Goal: Check status: Check status

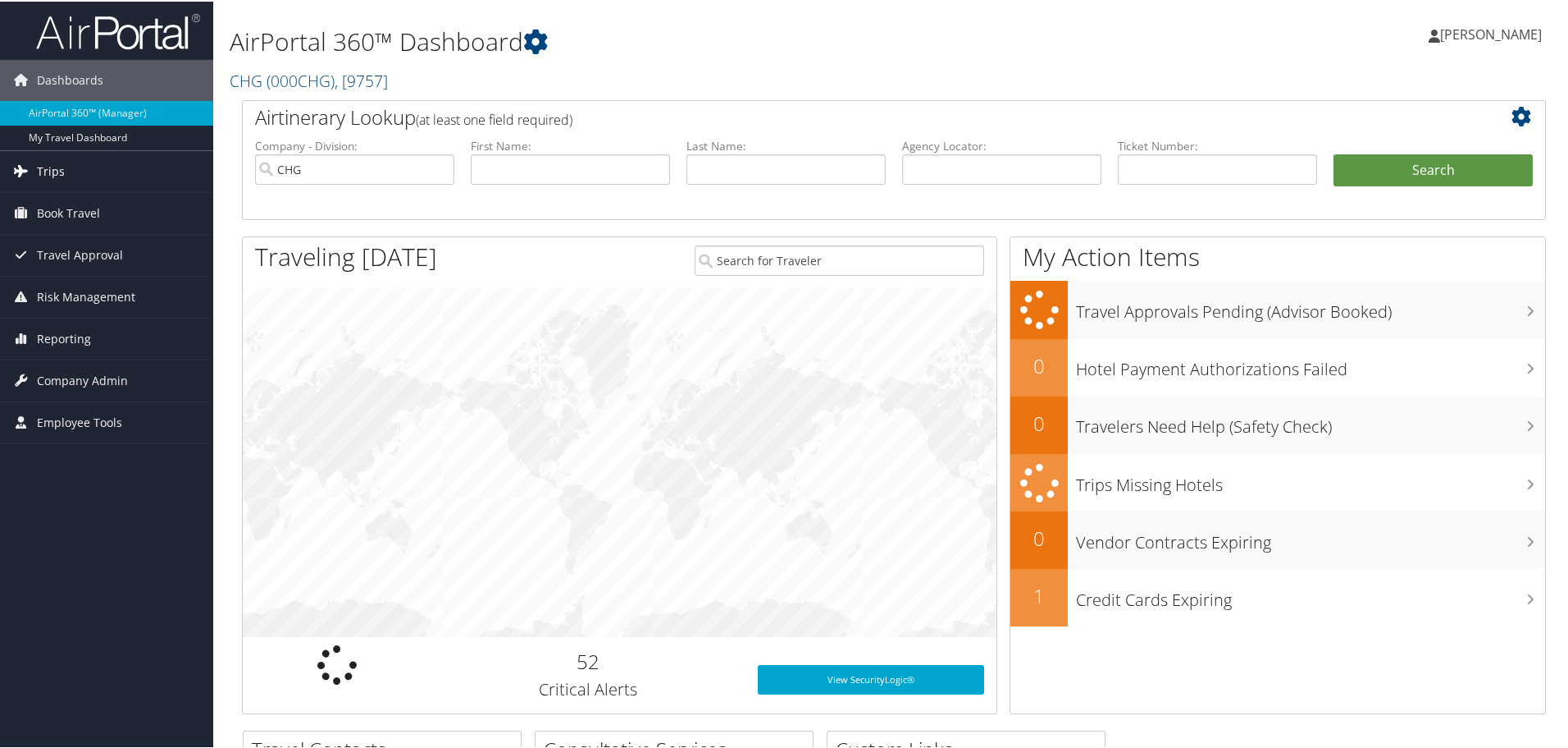
click at [73, 173] on link "Trips" at bounding box center [107, 170] width 213 height 41
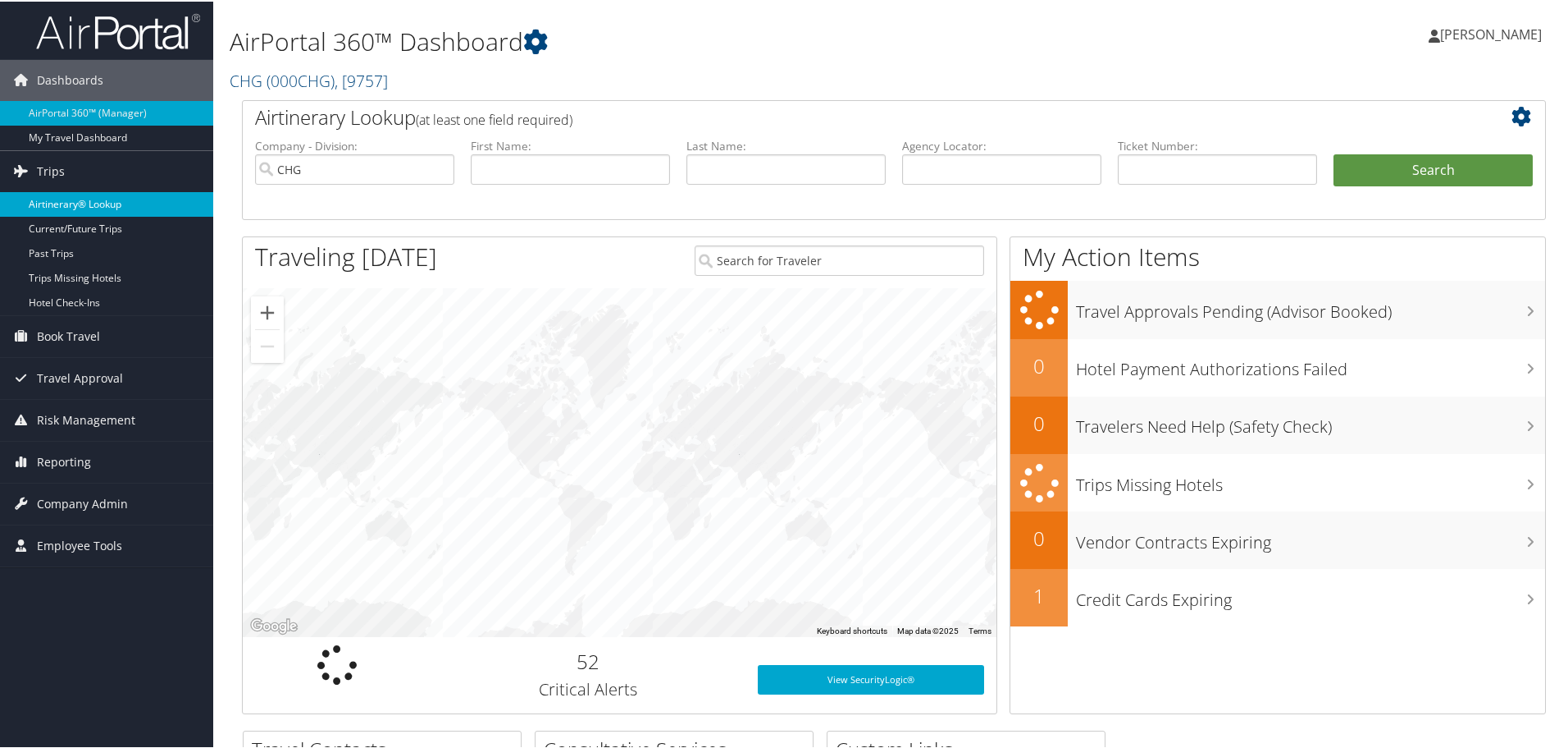
click at [76, 203] on link "Airtinerary® Lookup" at bounding box center [107, 202] width 213 height 25
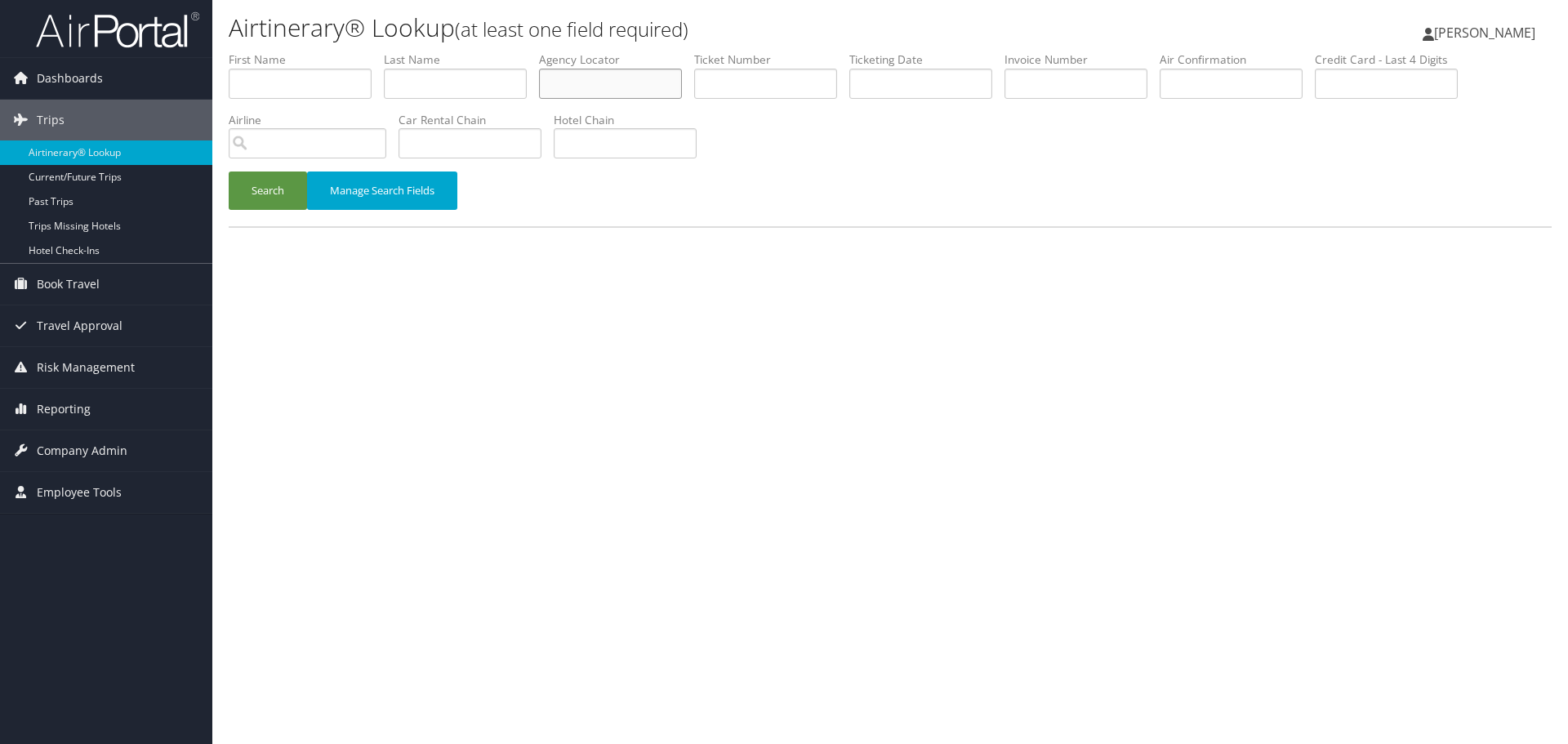
click at [616, 74] on input "text" at bounding box center [610, 83] width 143 height 30
paste input "SLHVCA"
type input "SLHVCA"
click at [256, 194] on button "Search" at bounding box center [268, 191] width 79 height 38
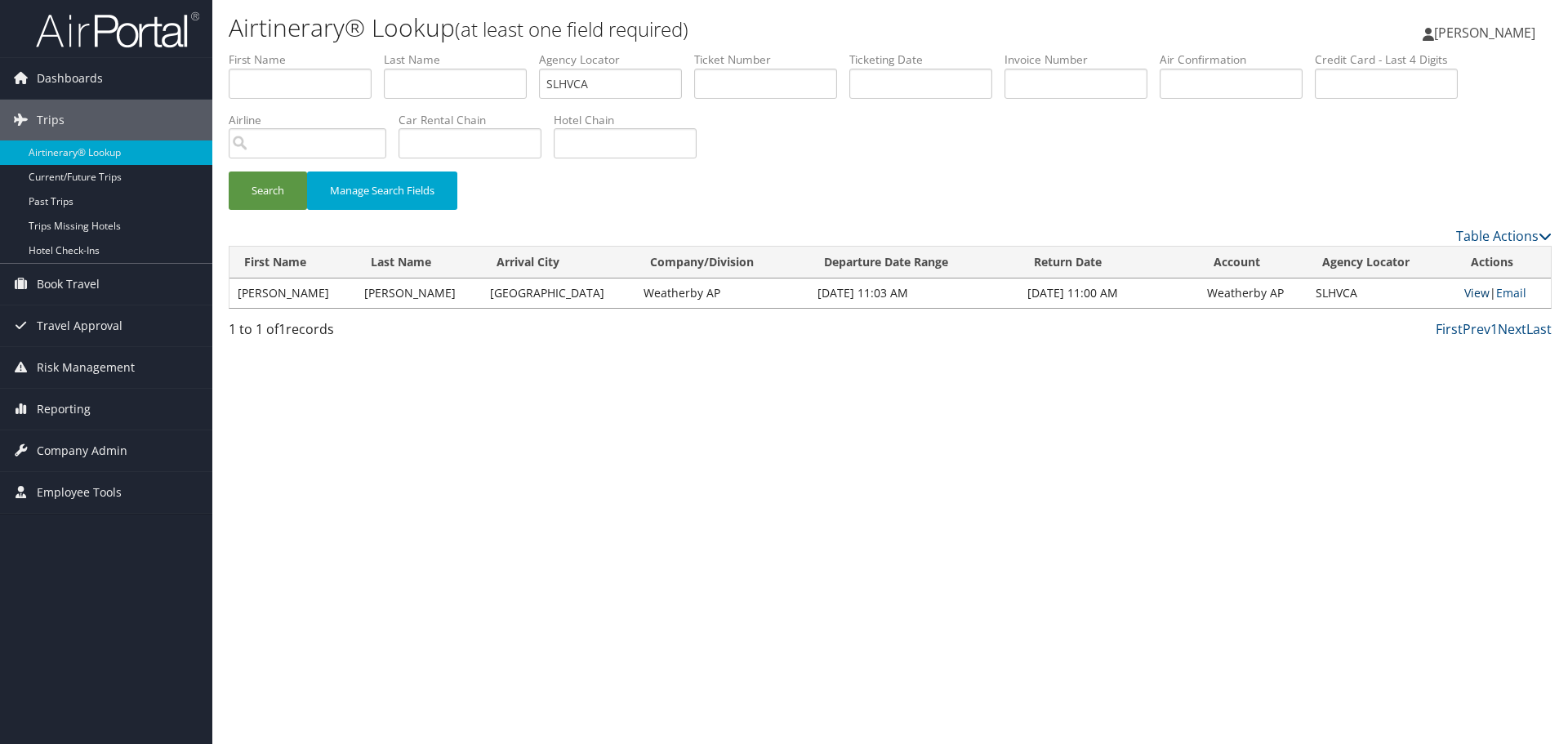
click at [1468, 293] on link "View" at bounding box center [1477, 292] width 26 height 16
click at [263, 198] on button "Search" at bounding box center [268, 191] width 79 height 38
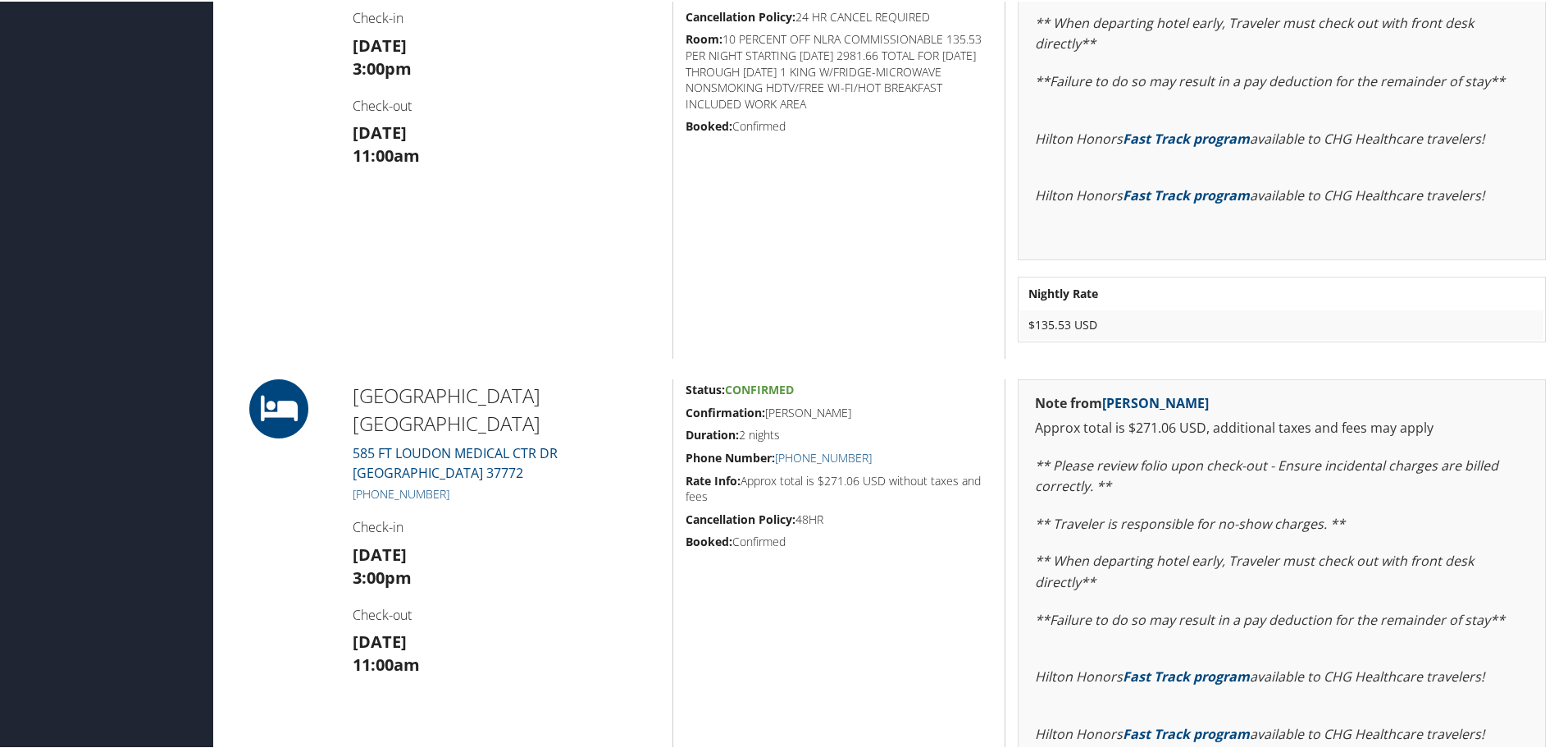
scroll to position [1477, 0]
drag, startPoint x: 875, startPoint y: 457, endPoint x: 794, endPoint y: 460, distance: 81.1
click at [794, 460] on h5 "Phone Number: +1 (865) 988-2000" at bounding box center [840, 456] width 307 height 17
copy link "(865) 988-2000"
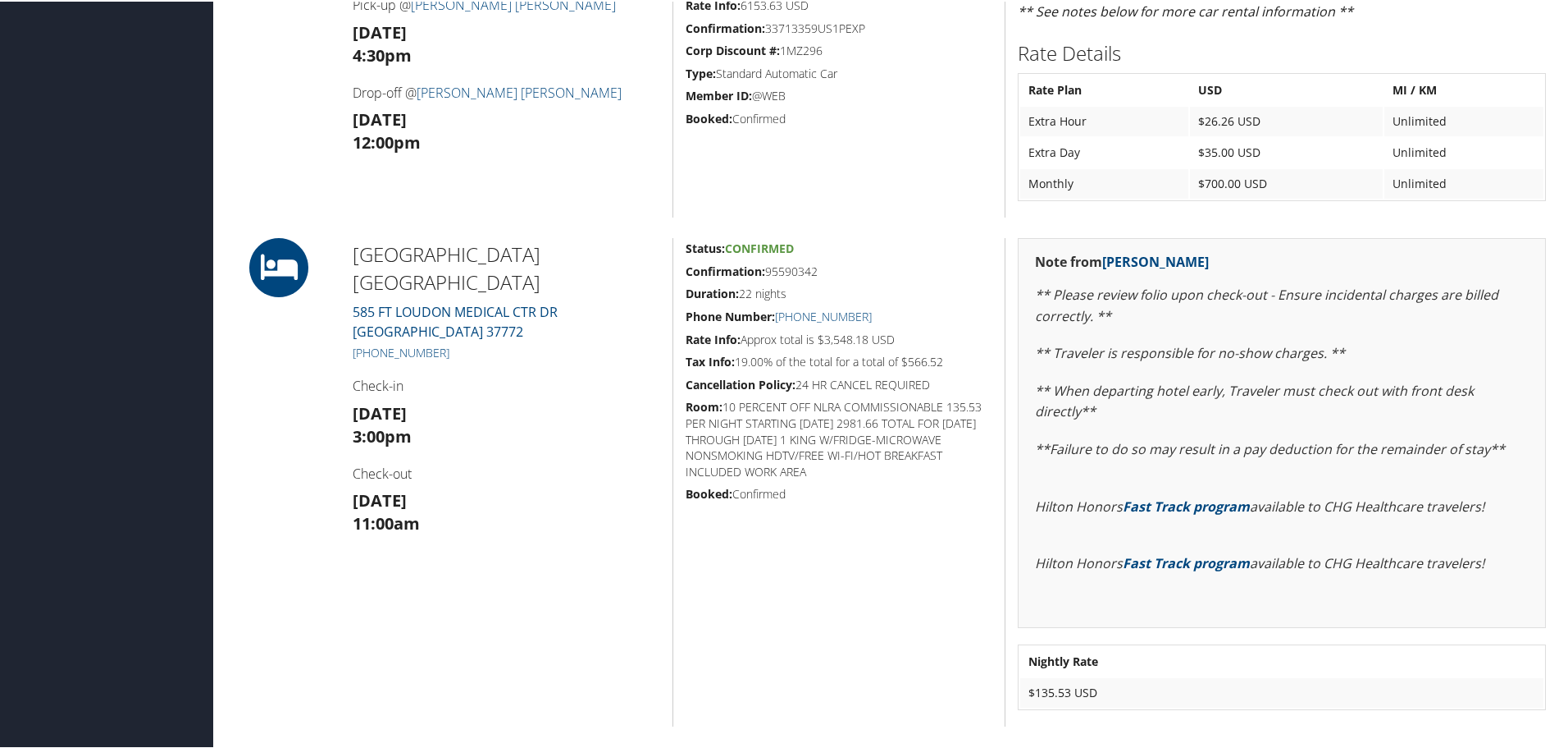
scroll to position [1149, 0]
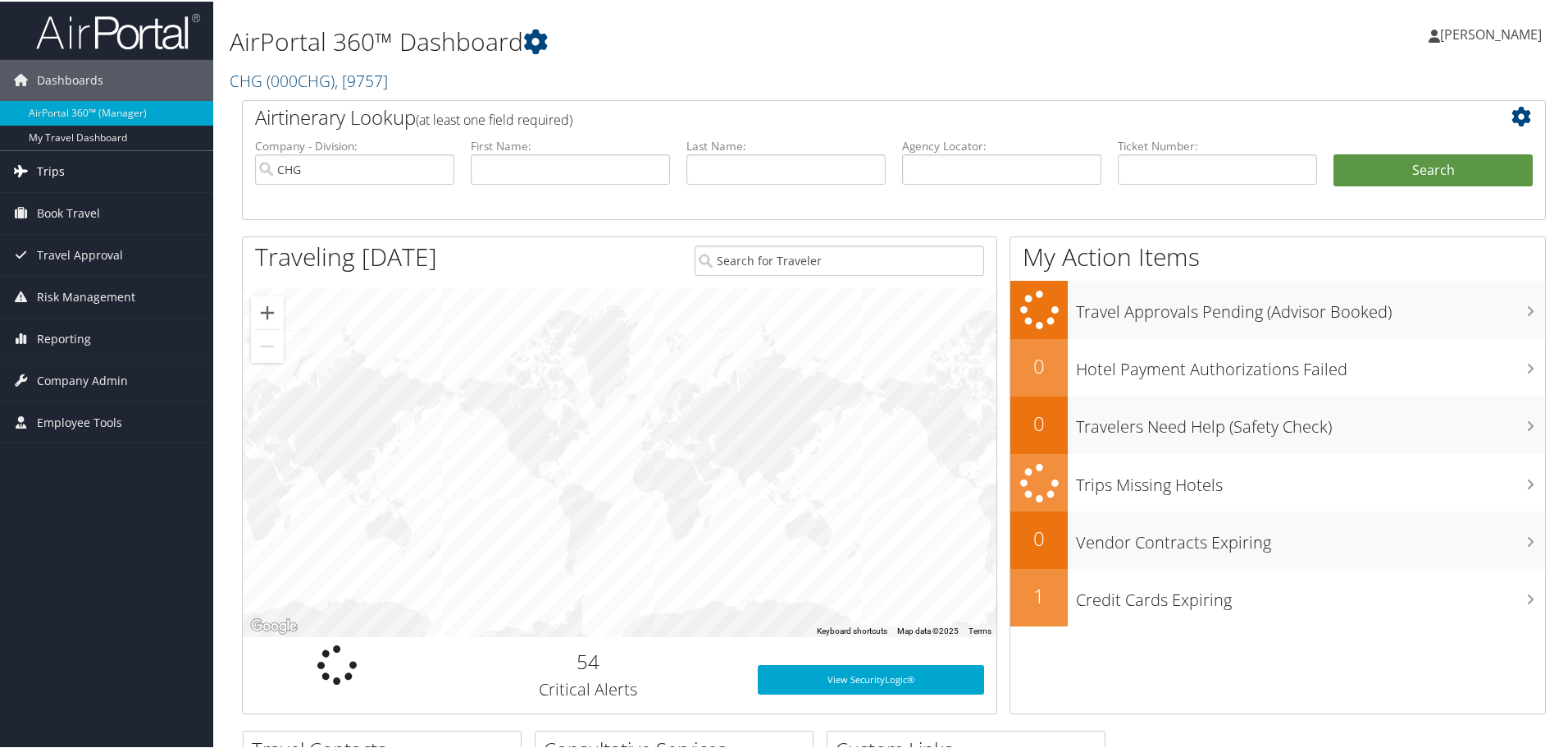
click at [91, 170] on link "Trips" at bounding box center [107, 170] width 213 height 41
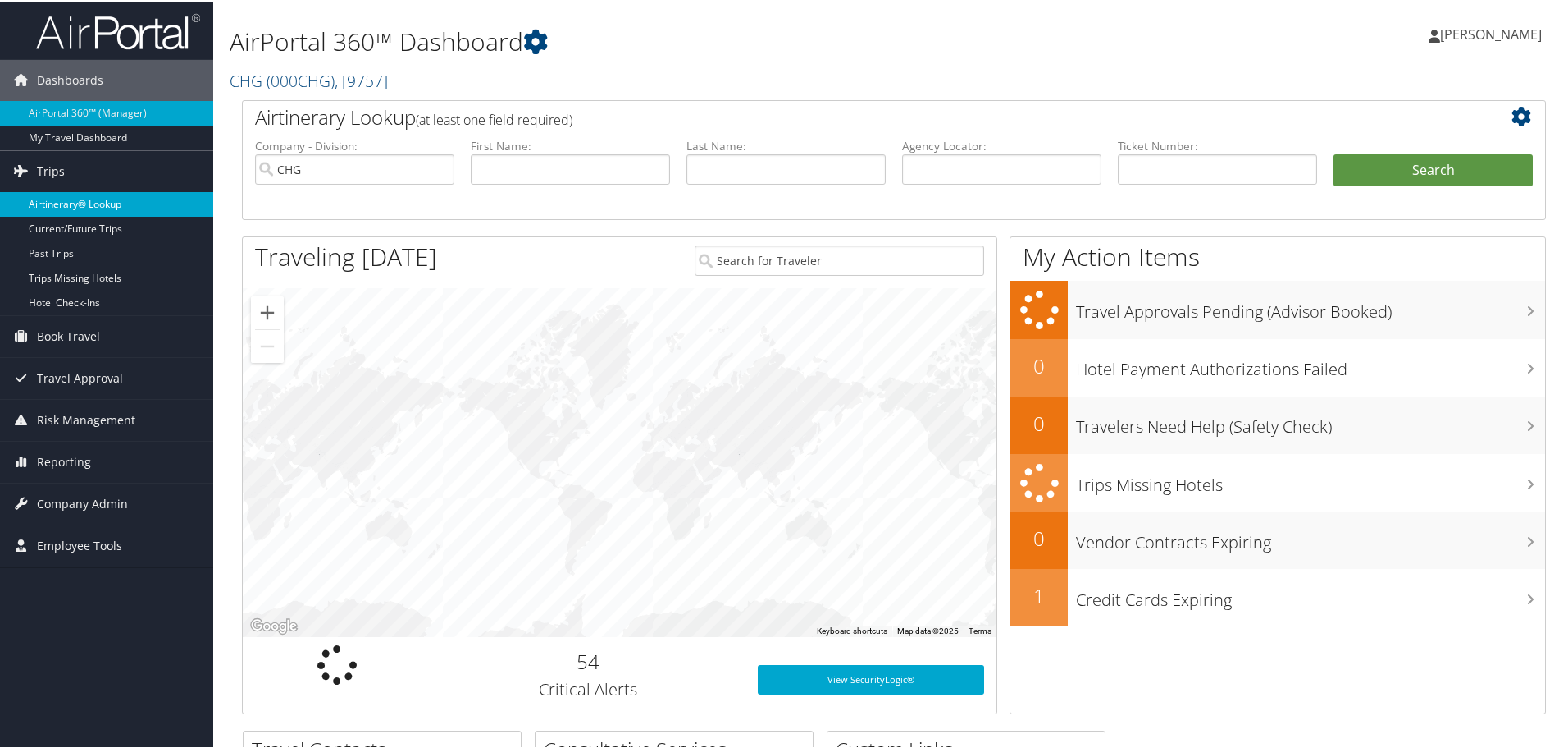
click at [86, 204] on link "Airtinerary® Lookup" at bounding box center [107, 202] width 213 height 25
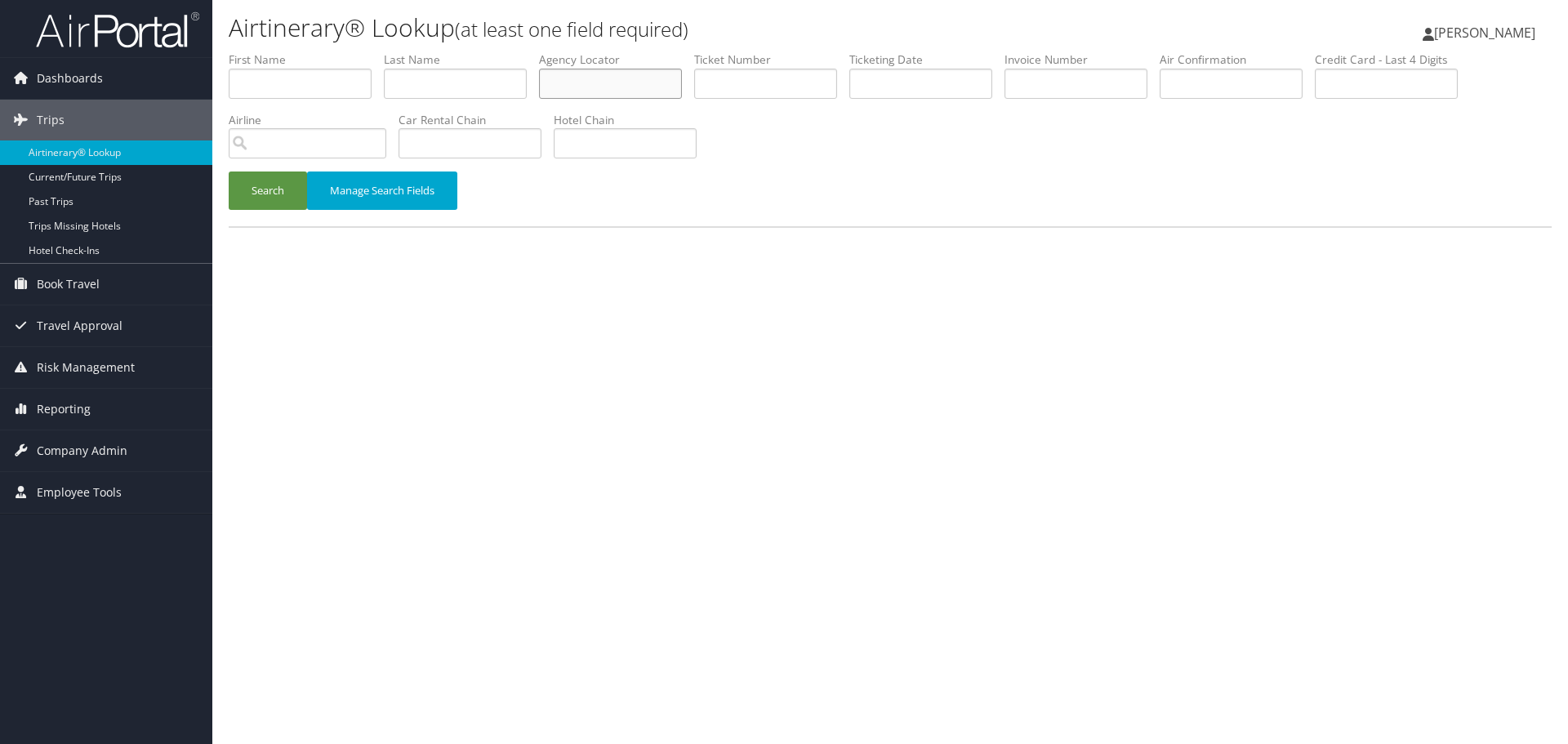
click at [576, 83] on input "text" at bounding box center [610, 83] width 143 height 30
paste input "SLHVCA"
type input "SLHVCA"
click at [282, 195] on button "Search" at bounding box center [268, 191] width 79 height 38
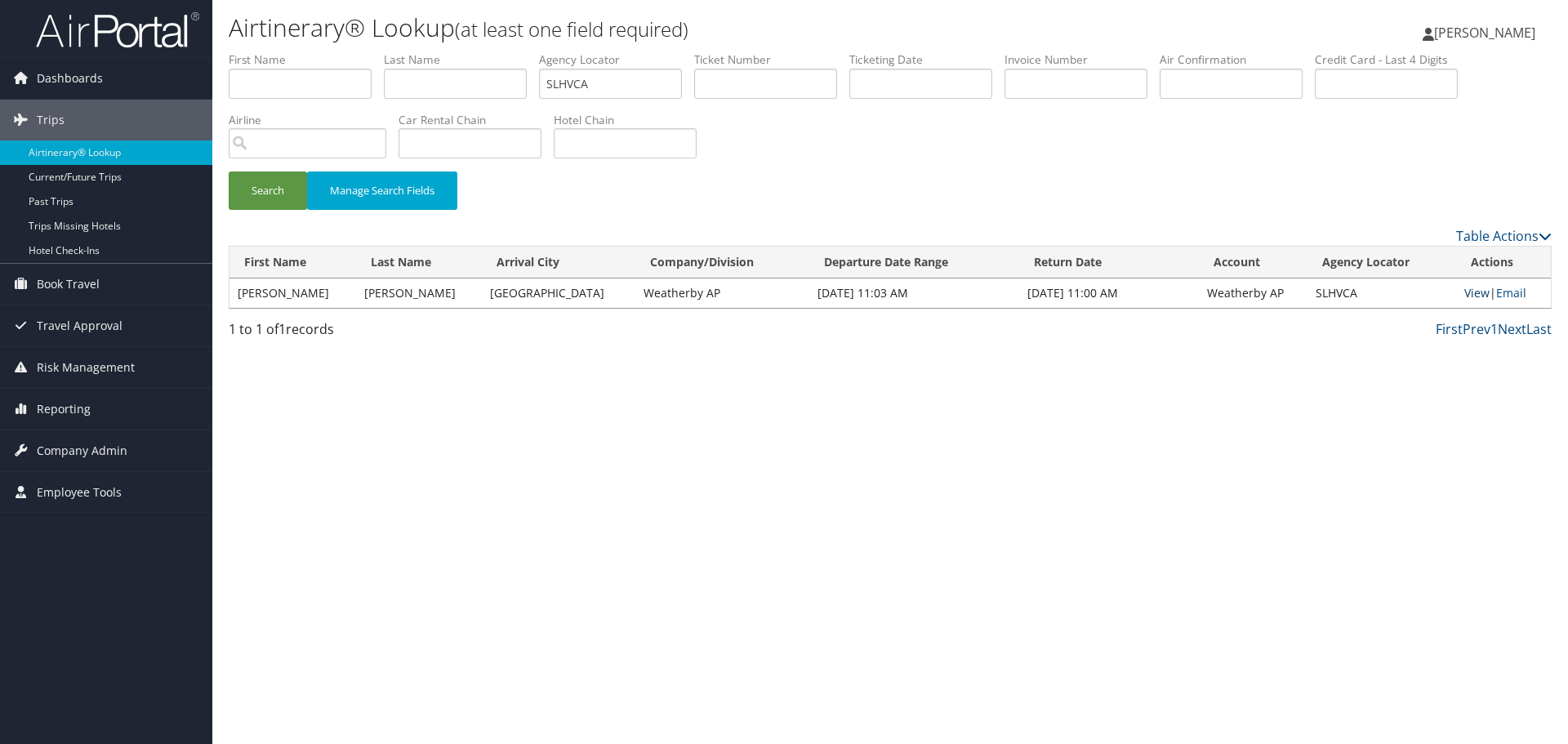
click at [1464, 293] on link "View" at bounding box center [1477, 292] width 26 height 16
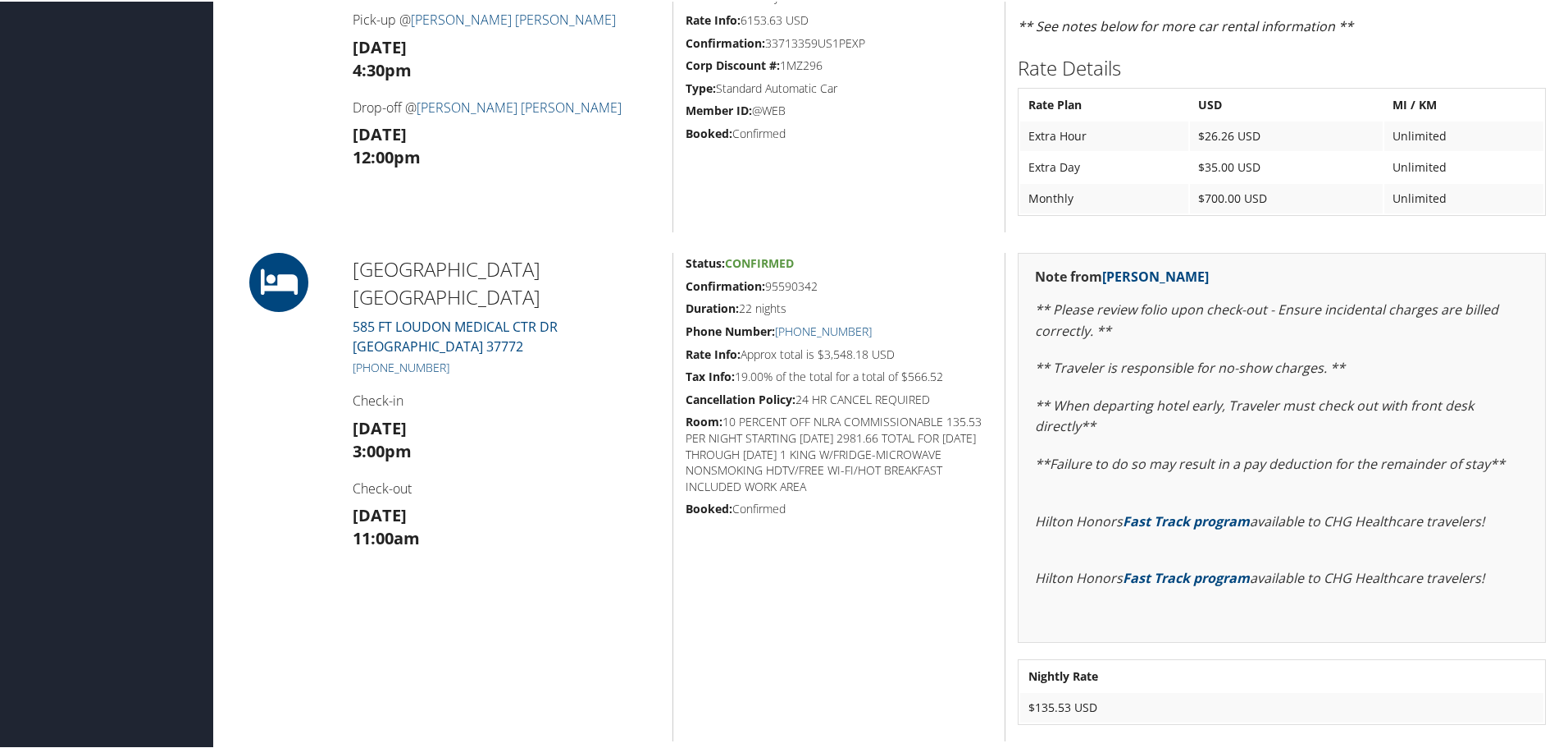
scroll to position [1149, 0]
